Goal: Transaction & Acquisition: Purchase product/service

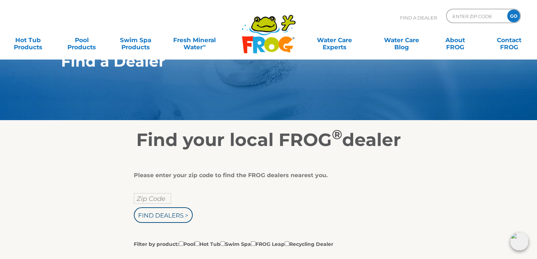
scroll to position [23, 0]
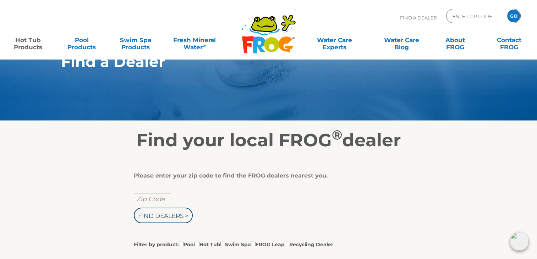
click at [28, 43] on link "Hot Tub Products" at bounding box center [28, 40] width 42 height 14
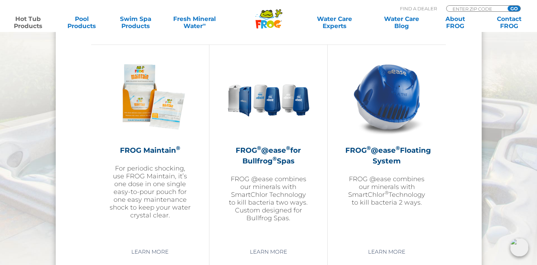
scroll to position [787, 0]
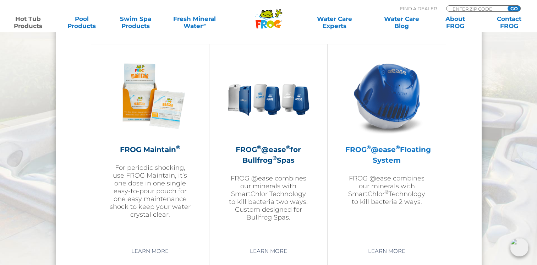
click at [406, 93] on img at bounding box center [387, 96] width 82 height 82
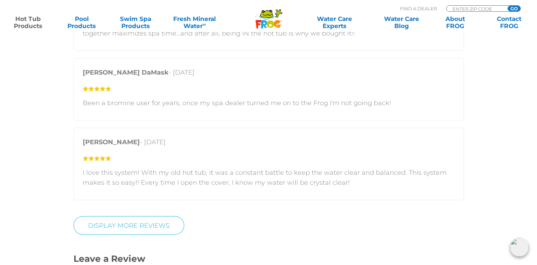
scroll to position [1426, 0]
